Goal: Check status: Check status

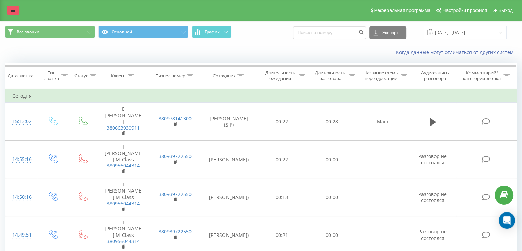
click at [11, 10] on link at bounding box center [13, 10] width 12 height 10
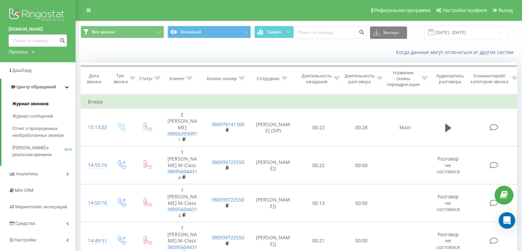
click at [41, 102] on span "Журнал звонков" at bounding box center [30, 103] width 36 height 7
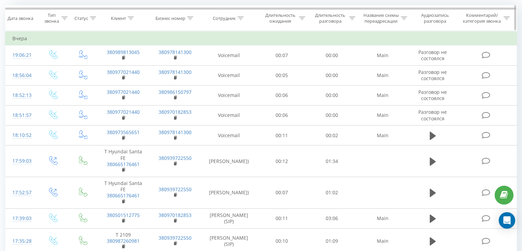
scroll to position [69, 0]
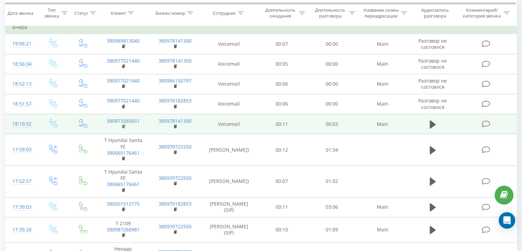
click at [124, 126] on icon at bounding box center [124, 126] width 4 height 5
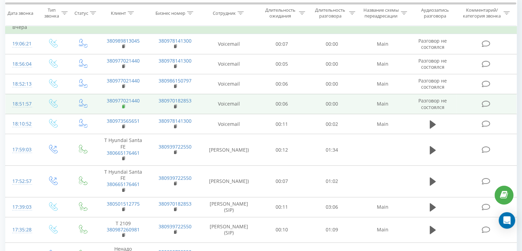
click at [123, 105] on rect at bounding box center [123, 106] width 2 height 3
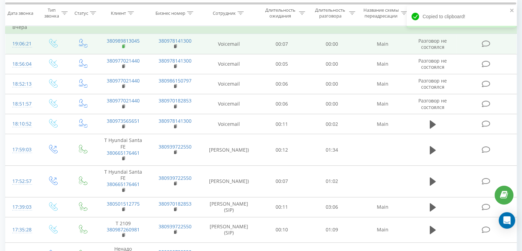
click at [124, 46] on rect at bounding box center [123, 46] width 2 height 3
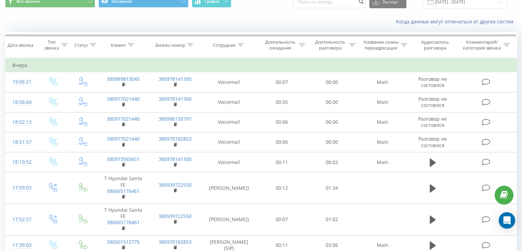
scroll to position [0, 0]
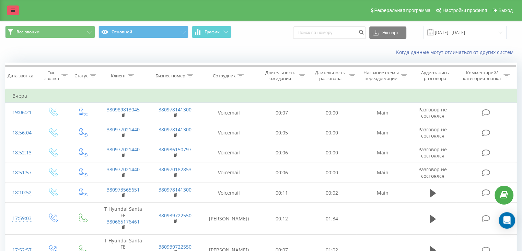
click at [14, 13] on icon at bounding box center [13, 10] width 4 height 5
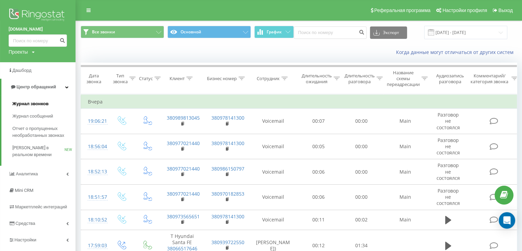
click at [30, 105] on span "Журнал звонков" at bounding box center [30, 103] width 36 height 7
